Goal: Find specific page/section: Find specific page/section

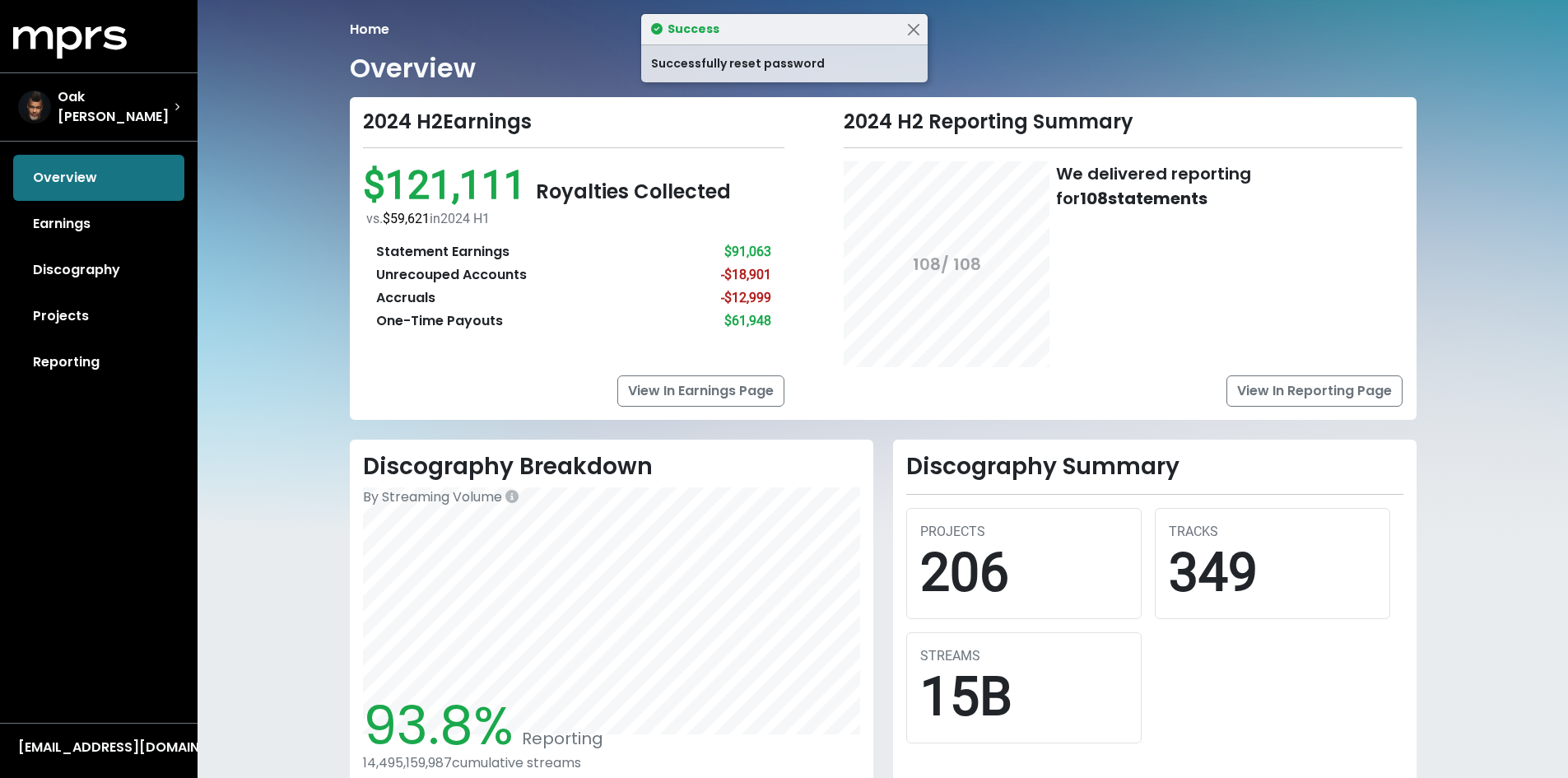
click at [812, 64] on div "Successfully reset password" at bounding box center [784, 63] width 287 height 37
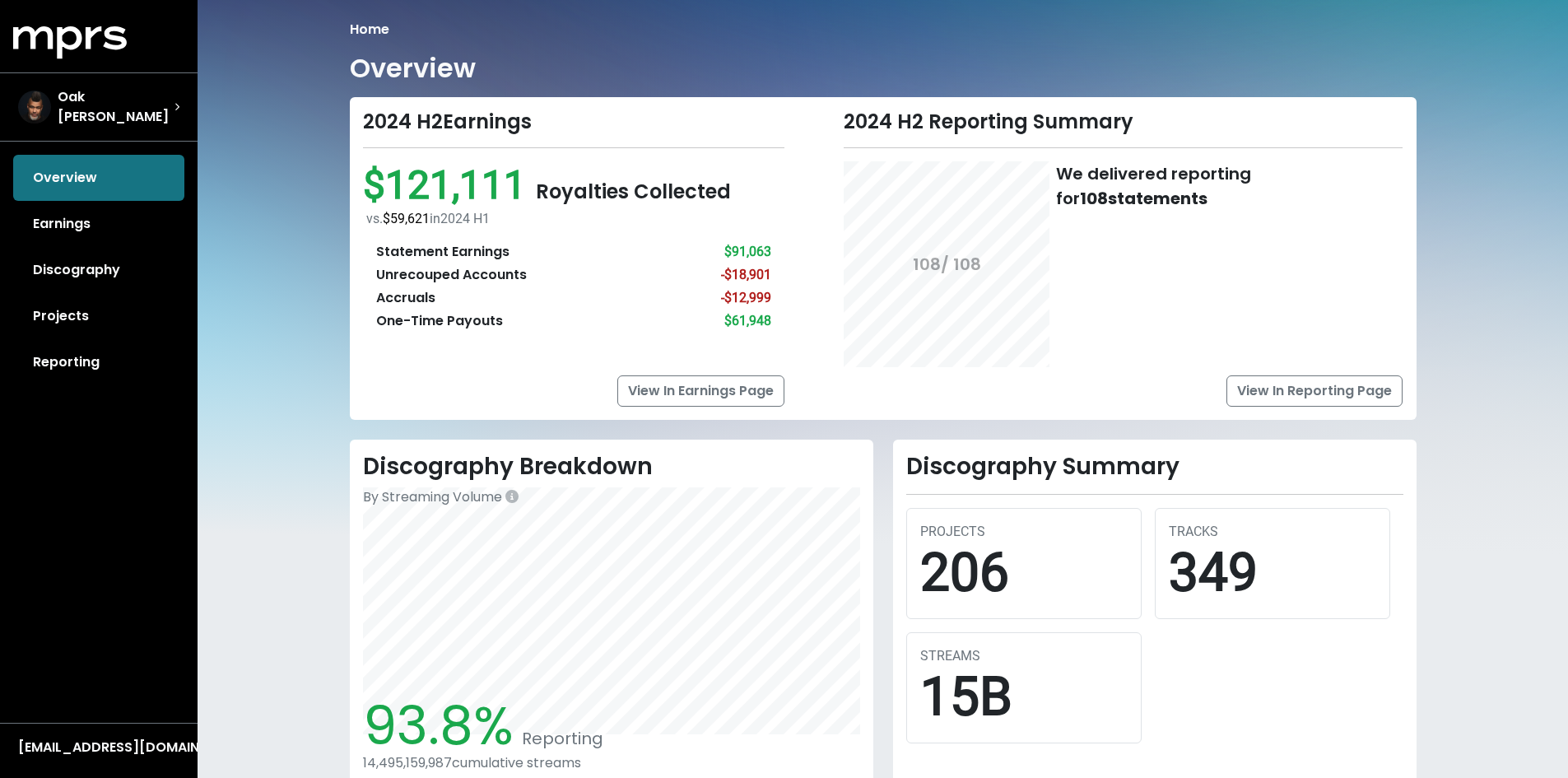
click at [1477, 81] on div "Home Overview 2024 H2 Earnings $121,111 Royalties Collected vs. $59,621 in [DAT…" at bounding box center [883, 605] width 1371 height 1211
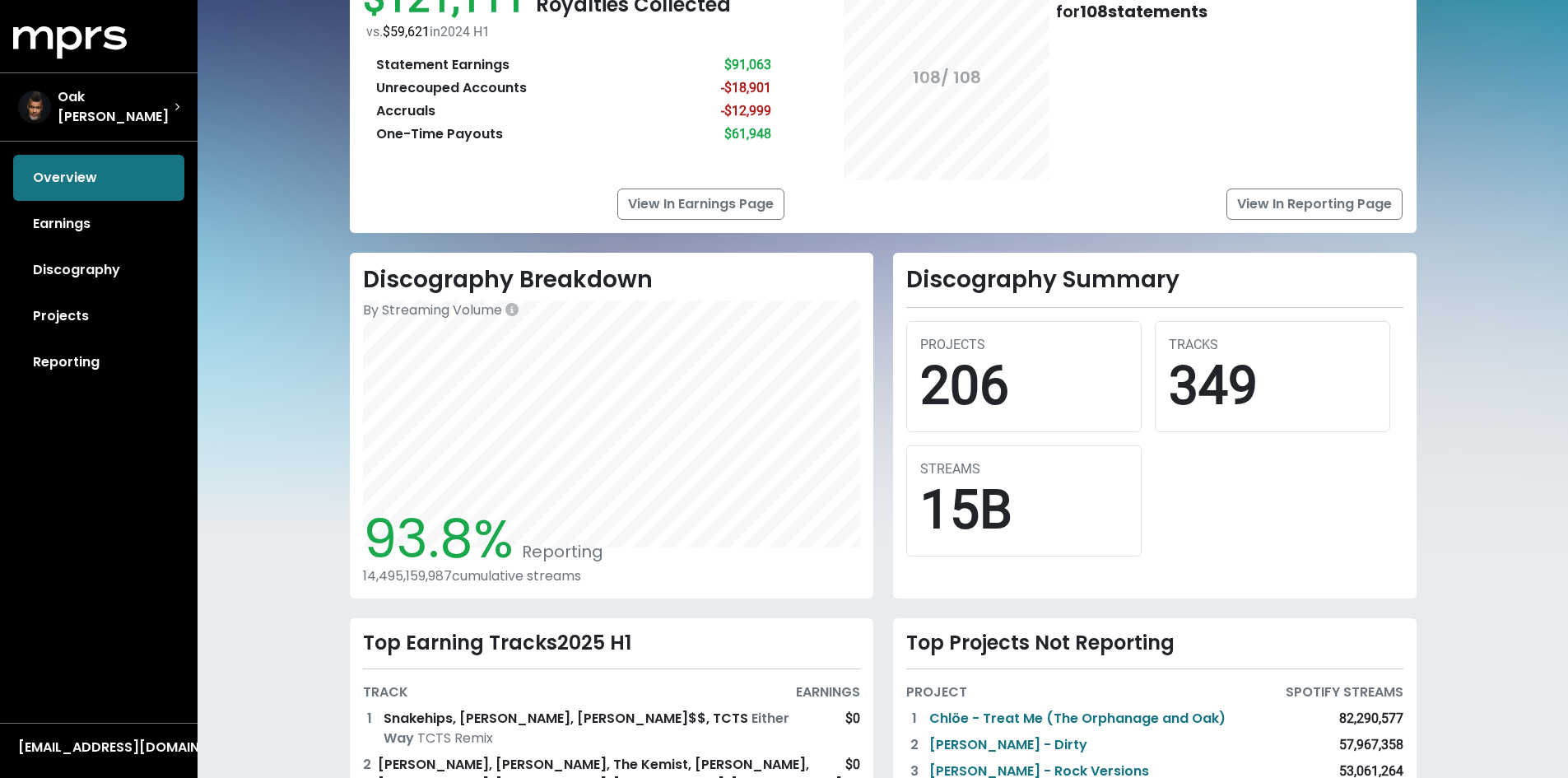
scroll to position [63, 0]
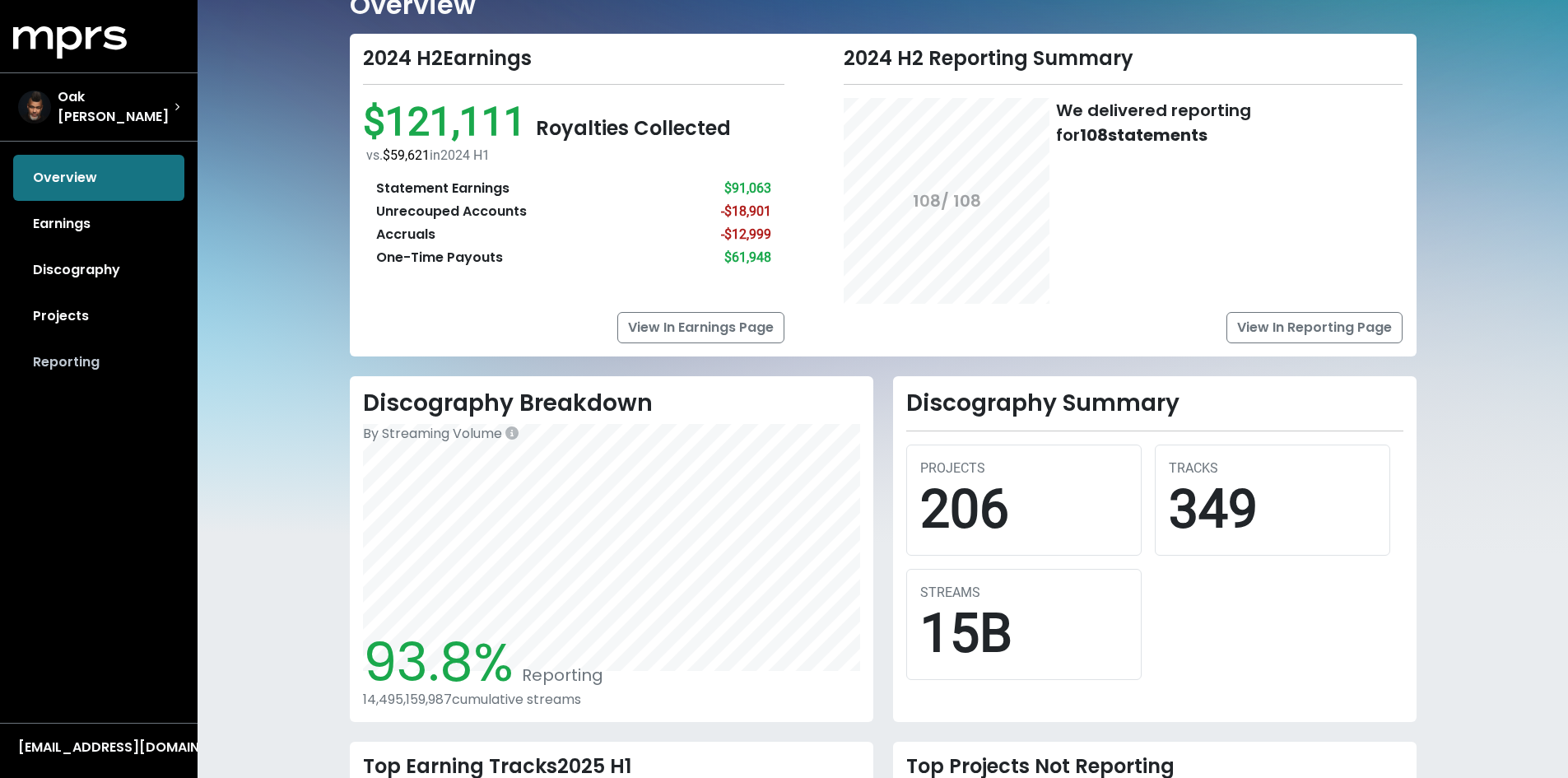
click at [84, 356] on link "Reporting" at bounding box center [99, 362] width 172 height 46
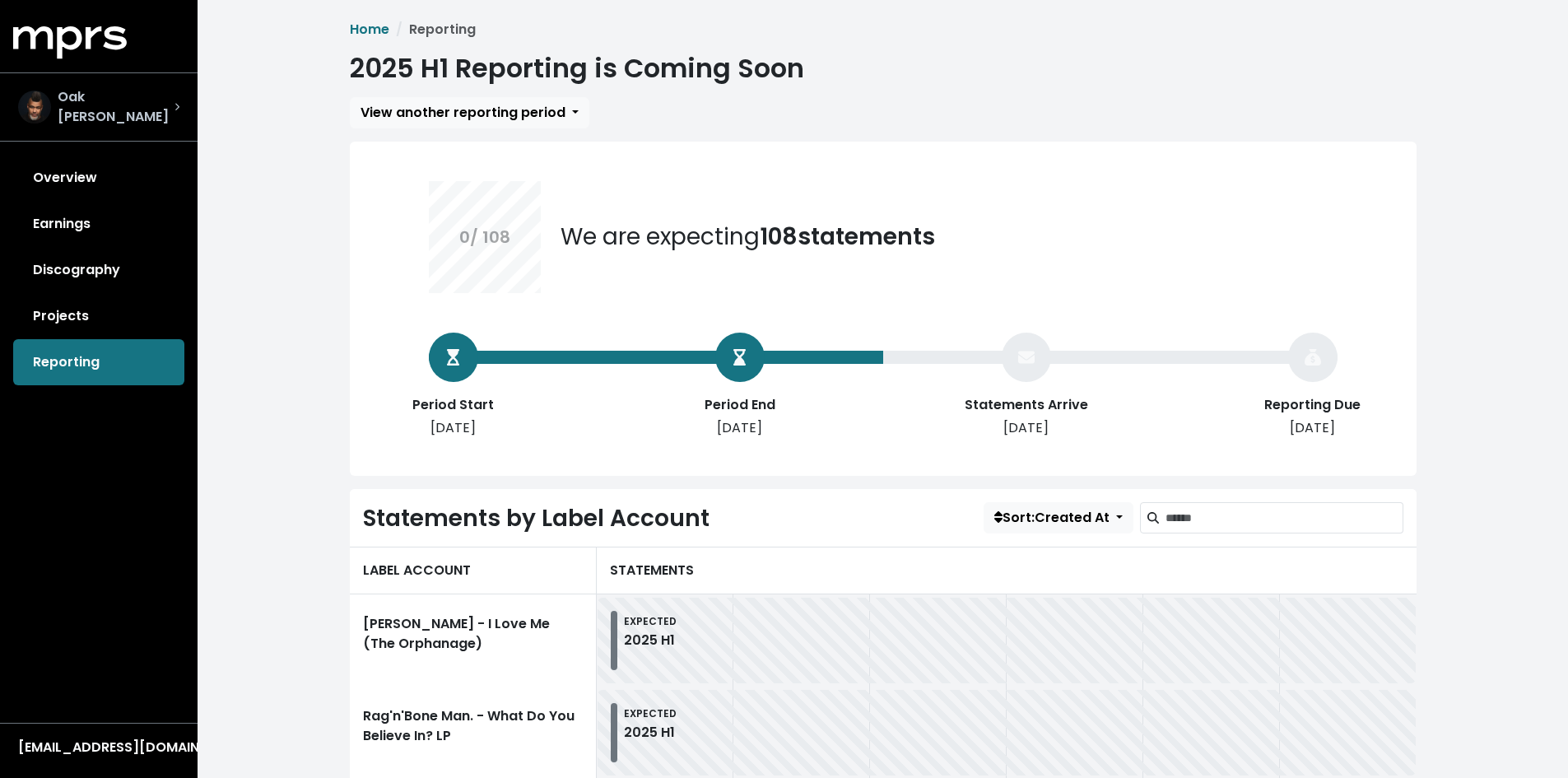
click at [176, 95] on div "Oak [PERSON_NAME]" at bounding box center [98, 108] width 161 height 40
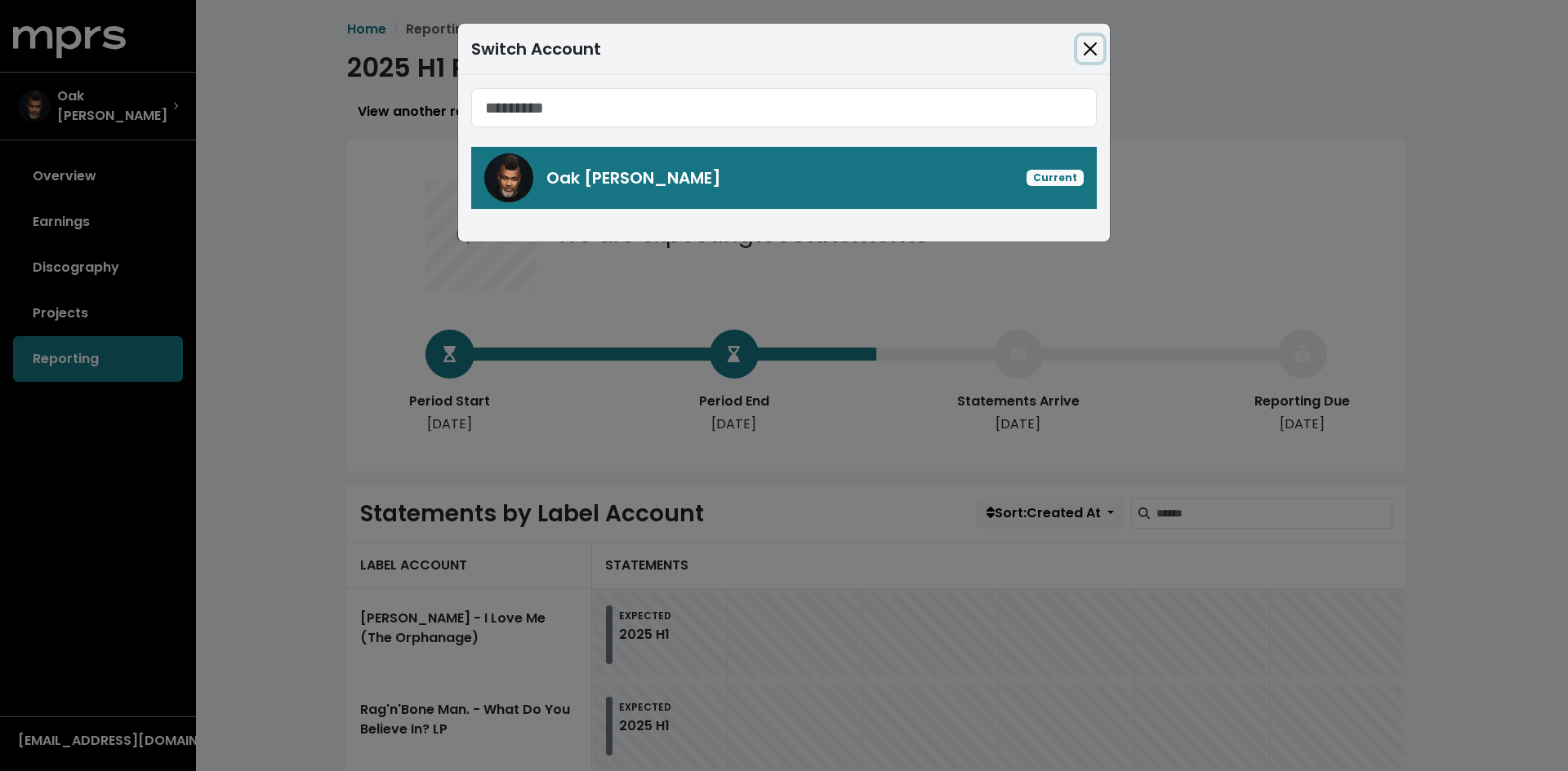
click at [1097, 55] on button "Close" at bounding box center [1090, 49] width 26 height 26
